Goal: Ask a question

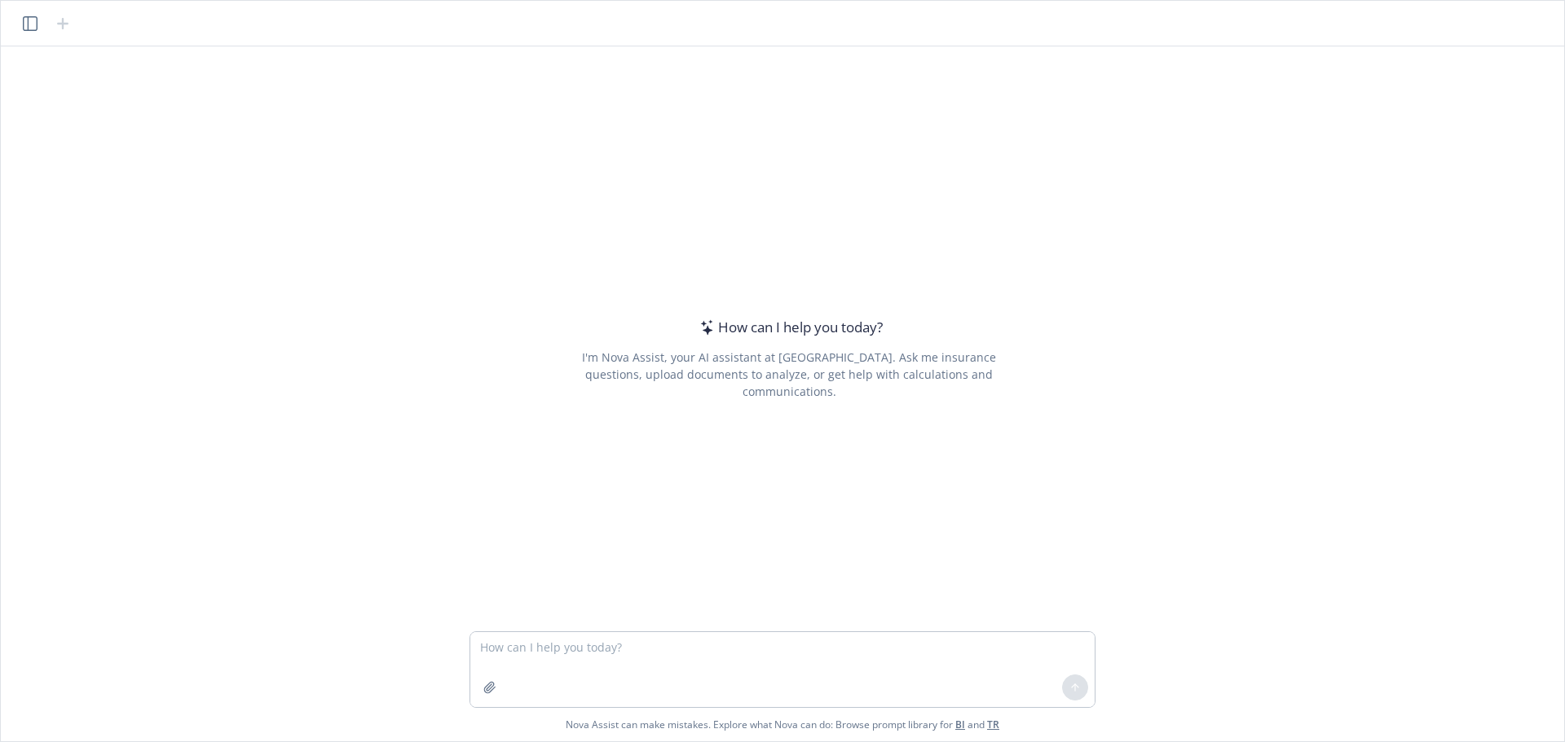
click at [609, 649] on textarea at bounding box center [782, 669] width 624 height 75
type textarea "What are the pros of switching from one medical insurance carrier to another"
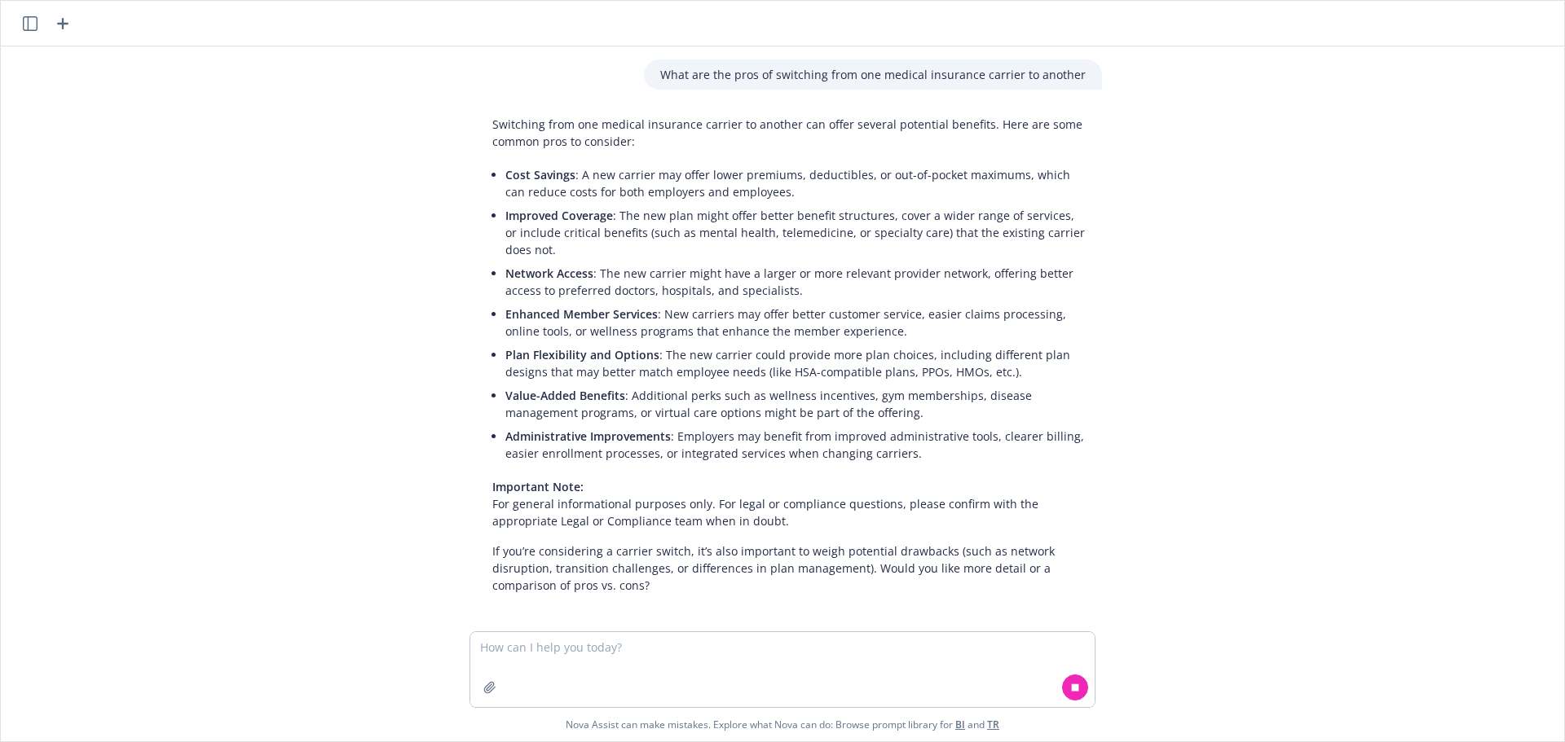
scroll to position [8, 0]
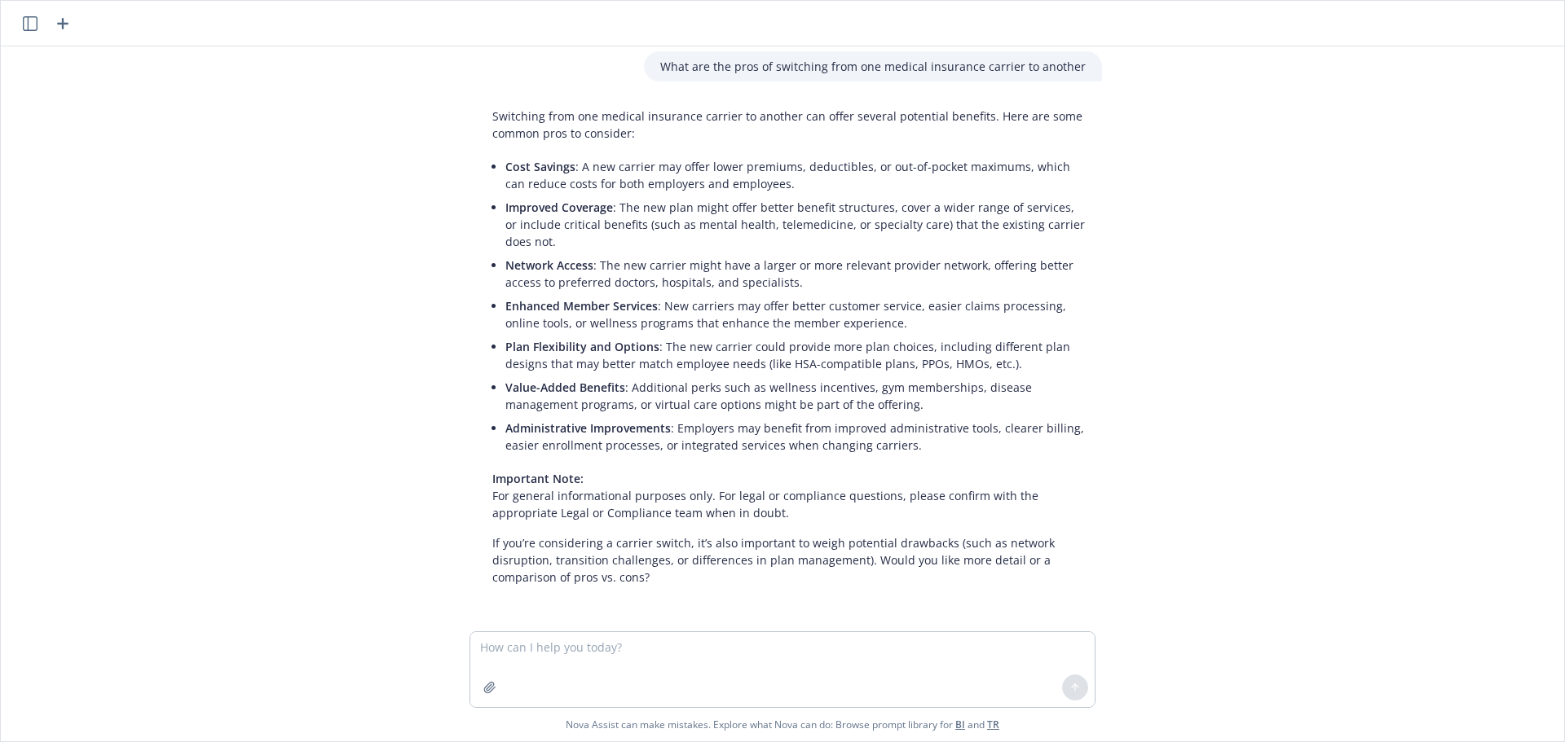
click at [248, 376] on div "What are the pros of switching from one medical insurance carrier to another Sw…" at bounding box center [782, 338] width 1550 height 585
